Goal: Task Accomplishment & Management: Manage account settings

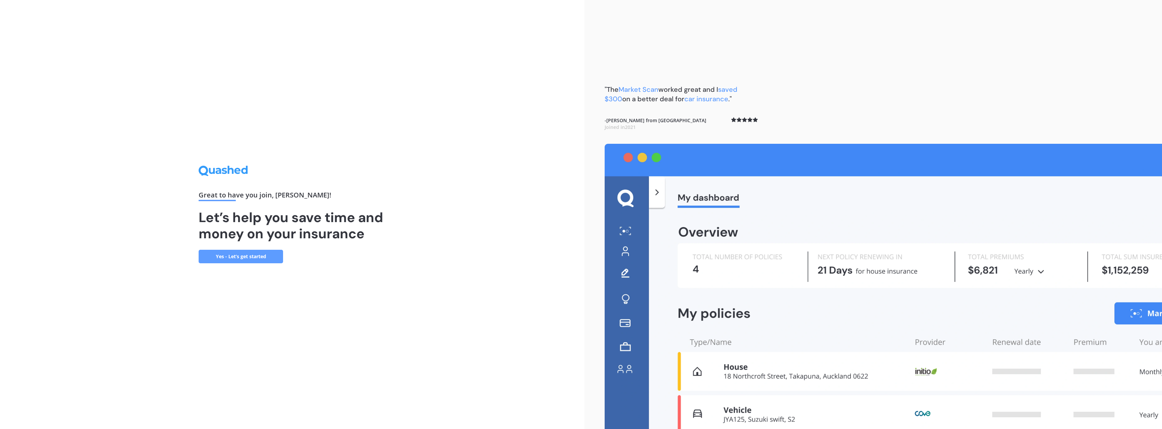
click at [274, 257] on link "Yes - Let’s get started" at bounding box center [241, 257] width 84 height 14
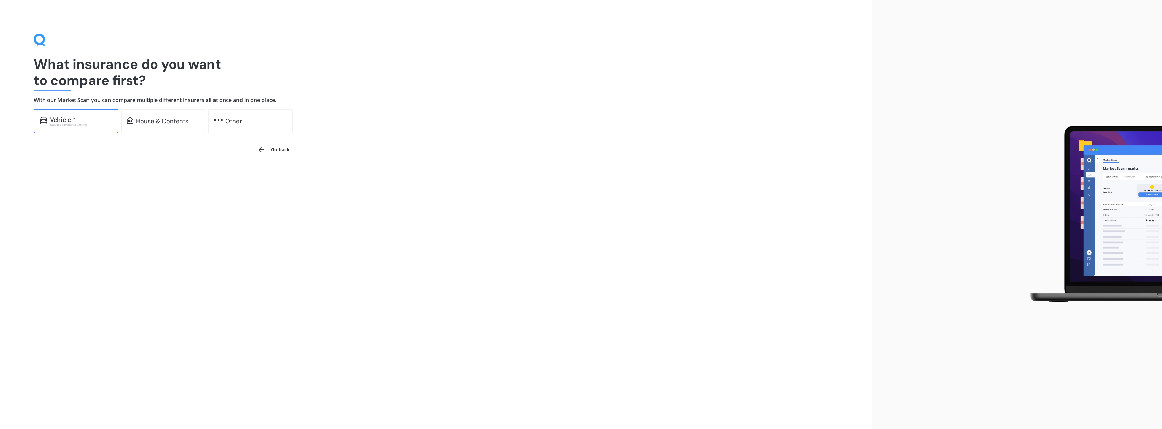
click at [105, 124] on div "Excludes commercial vehicles" at bounding box center [81, 124] width 62 height 3
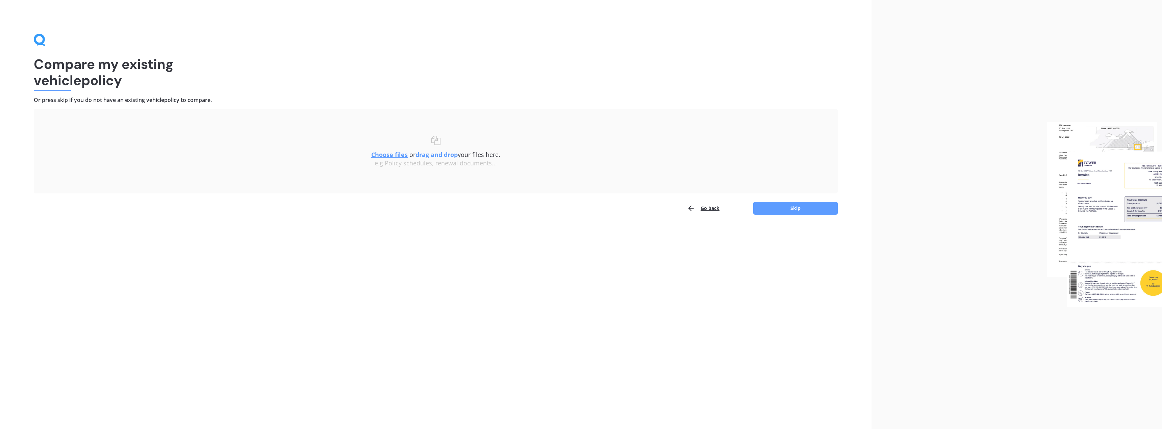
click at [706, 210] on button "Go back" at bounding box center [703, 209] width 32 height 14
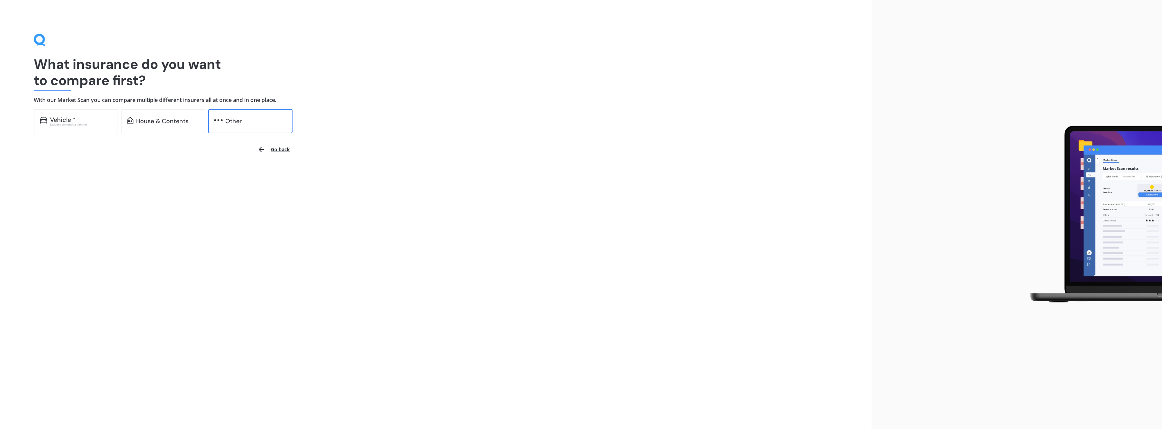
click at [243, 126] on div "Other" at bounding box center [250, 121] width 84 height 24
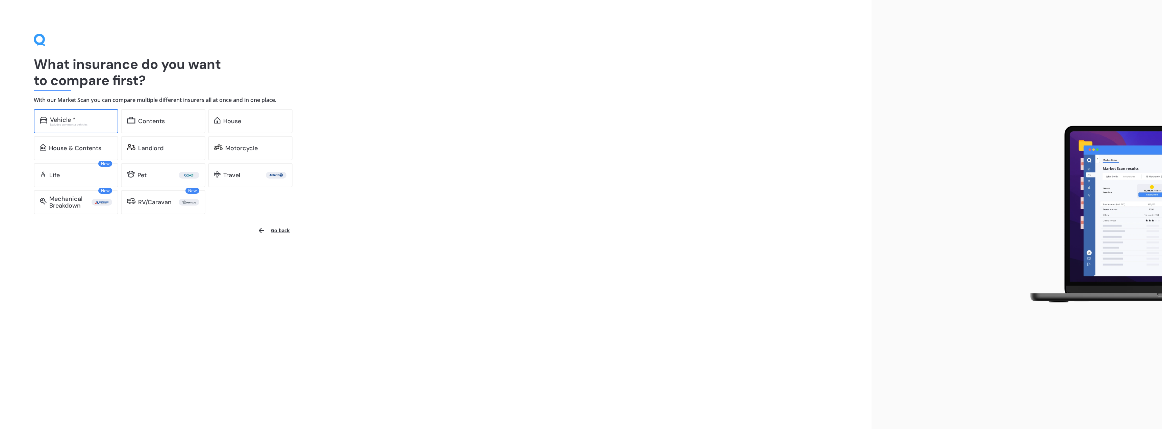
click at [72, 125] on div "Excludes commercial vehicles" at bounding box center [81, 124] width 62 height 3
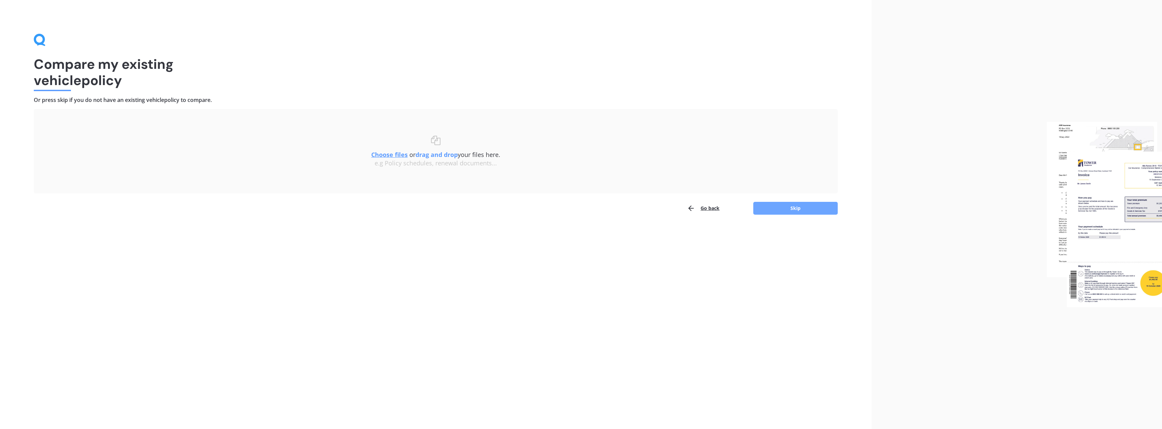
click at [794, 209] on button "Skip" at bounding box center [795, 208] width 84 height 13
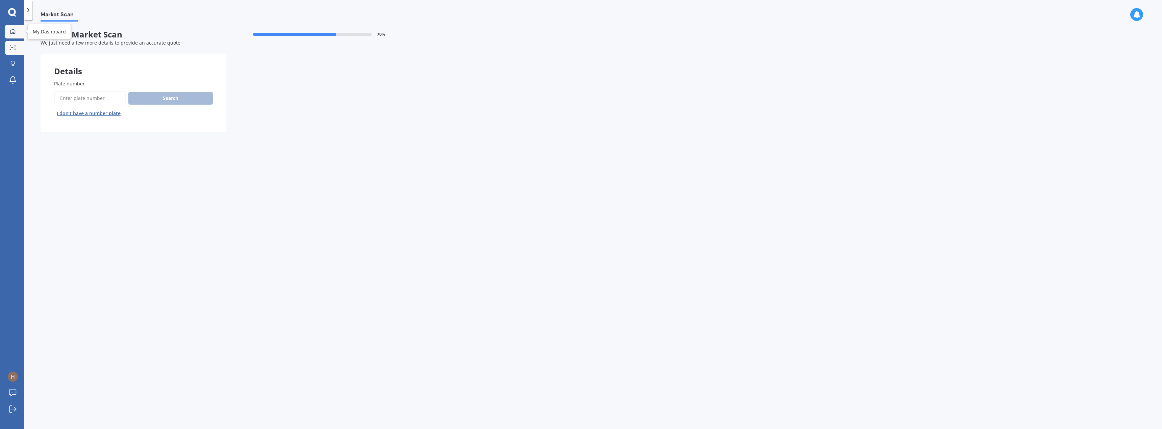
click at [15, 31] on icon at bounding box center [12, 31] width 5 height 5
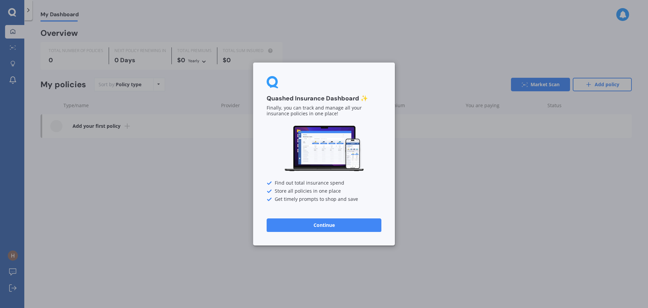
click at [331, 225] on button "Continue" at bounding box center [324, 225] width 115 height 14
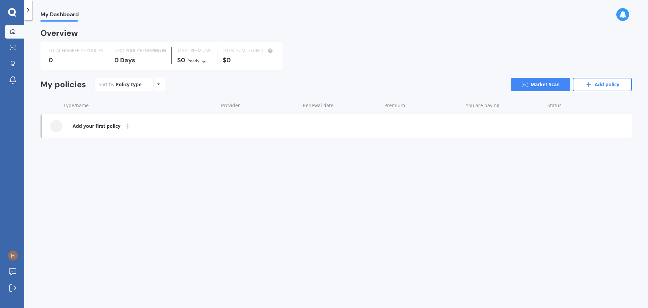
click at [11, 11] on icon at bounding box center [12, 12] width 8 height 9
click at [26, 10] on icon at bounding box center [28, 10] width 7 height 7
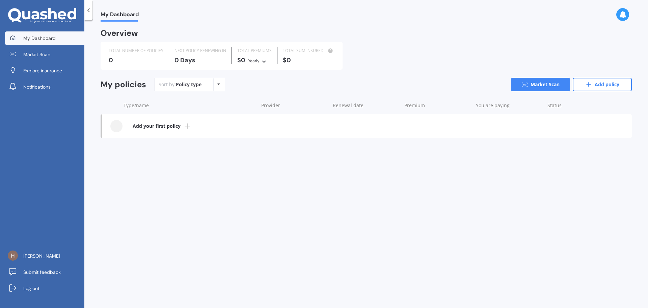
click at [51, 40] on span "My Dashboard" at bounding box center [39, 38] width 32 height 7
click at [162, 127] on b "Add your first policy" at bounding box center [157, 126] width 48 height 7
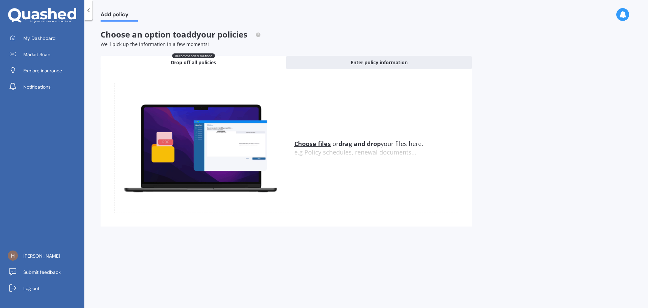
click at [32, 13] on icon at bounding box center [42, 15] width 68 height 15
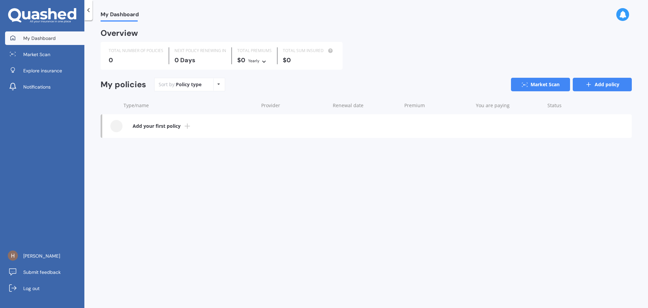
click at [580, 85] on link "Add policy" at bounding box center [602, 85] width 59 height 14
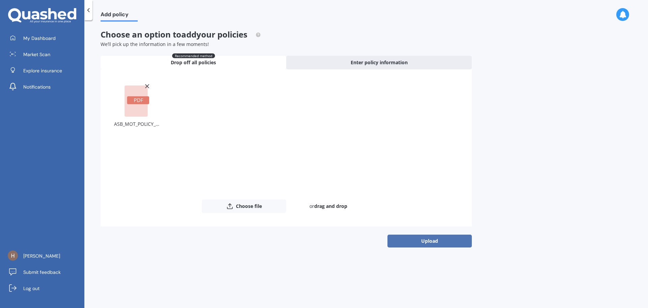
click at [433, 240] on button "Upload" at bounding box center [430, 240] width 84 height 13
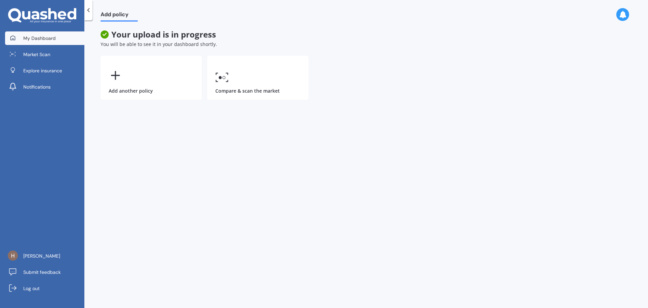
click at [61, 40] on link "My Dashboard" at bounding box center [44, 38] width 79 height 14
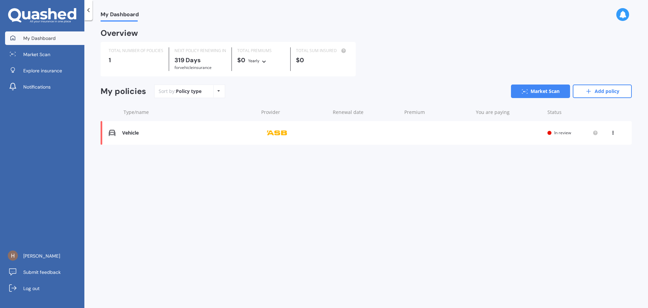
click at [186, 133] on div "Vehicle" at bounding box center [188, 133] width 133 height 6
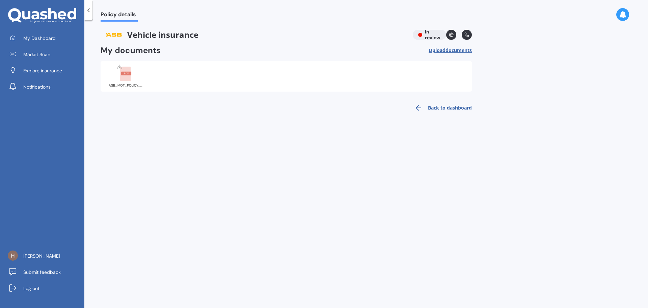
click at [450, 35] on icon at bounding box center [451, 34] width 5 height 5
click at [53, 40] on span "My Dashboard" at bounding box center [39, 38] width 32 height 7
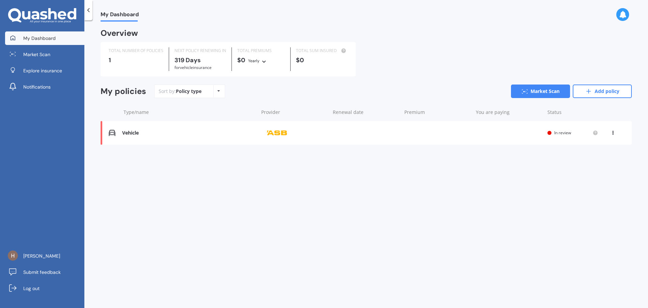
click at [263, 62] on icon at bounding box center [264, 60] width 5 height 4
click at [266, 107] on span "Monthly" at bounding box center [263, 108] width 18 height 6
click at [615, 133] on icon at bounding box center [613, 131] width 5 height 4
click at [605, 147] on div "View policy" at bounding box center [598, 146] width 67 height 14
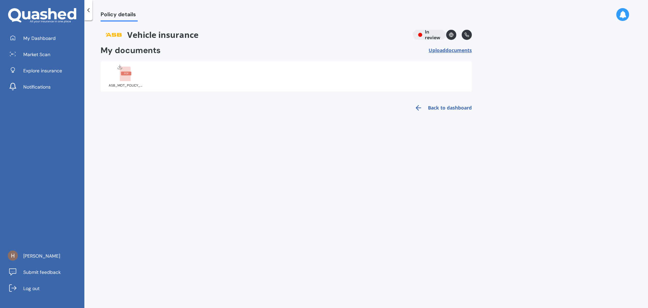
click at [443, 106] on link "Back to dashboard" at bounding box center [441, 108] width 61 height 16
